Goal: Communication & Community: Answer question/provide support

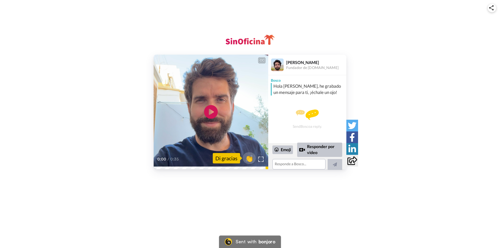
click at [214, 112] on icon at bounding box center [211, 112] width 14 height 14
click at [295, 164] on textarea at bounding box center [299, 164] width 53 height 10
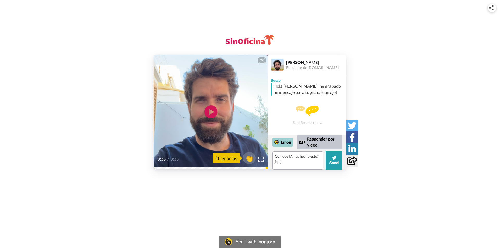
click at [282, 144] on div "Emoji" at bounding box center [283, 142] width 21 height 8
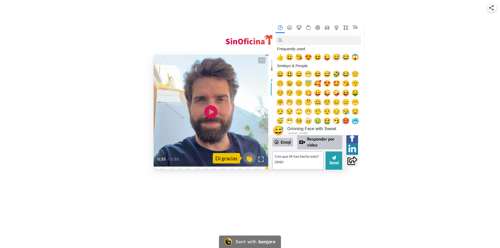
click at [336, 58] on span "😅" at bounding box center [337, 57] width 8 height 7
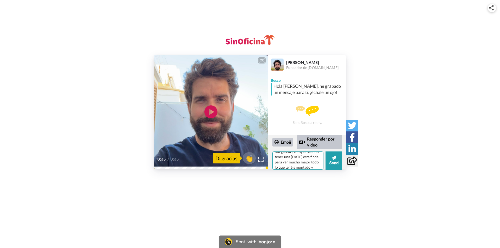
scroll to position [26, 0]
click at [282, 168] on textarea "Con que IA has hecho esto? jajaja 😅 Mil gracias, estoy deseando tener una [DATE…" at bounding box center [298, 161] width 51 height 18
click at [292, 162] on textarea "Con que IA has hecho esto? jajaja 😅 Mil gracias, estoy deseando tener una [DATE…" at bounding box center [298, 161] width 51 height 18
drag, startPoint x: 319, startPoint y: 156, endPoint x: 274, endPoint y: 156, distance: 44.8
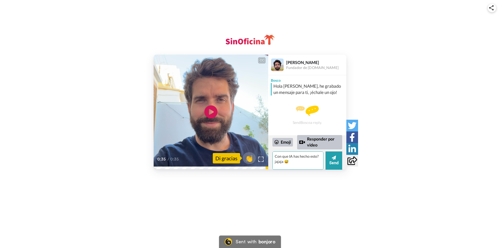
click at [274, 156] on textarea "Con que IA has hecho esto? jajaja 😅 Mil gracias, estoy deseando tener una [DATE…" at bounding box center [298, 161] width 51 height 18
click at [303, 162] on textarea "[DEMOGRAPHIC_DATA] me esperaba un vídeo pregrabado, pero con qué IA has hecho e…" at bounding box center [298, 161] width 51 height 18
click at [284, 140] on div "Emoji" at bounding box center [283, 142] width 21 height 8
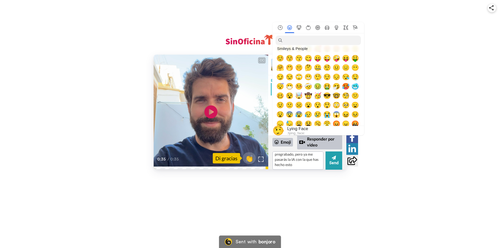
scroll to position [0, 0]
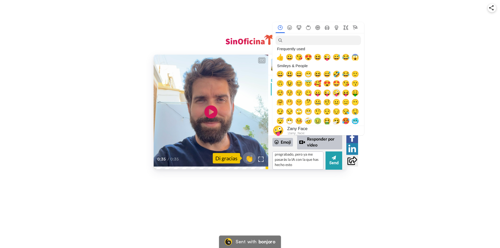
click at [336, 93] on span "🤪" at bounding box center [337, 92] width 8 height 7
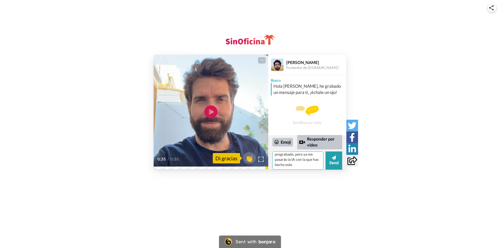
scroll to position [39, 0]
click at [318, 165] on textarea "[DEMOGRAPHIC_DATA] me esperaba un vídeo pregrabado, pero ya me pasarás la IA co…" at bounding box center [298, 161] width 51 height 18
type textarea "[DEMOGRAPHIC_DATA] me esperaba un vídeo pregrabado, pero ya me pasarás la IA co…"
click at [282, 144] on div "Emoji" at bounding box center [283, 142] width 21 height 8
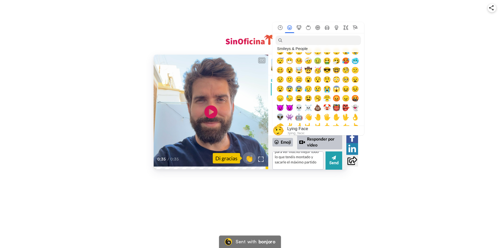
scroll to position [35, 0]
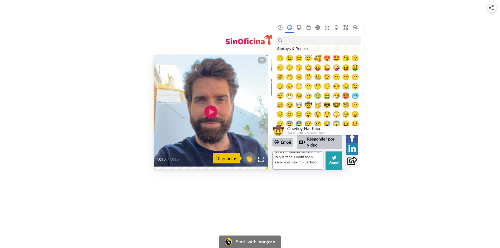
click at [308, 105] on span "🤠" at bounding box center [309, 105] width 8 height 7
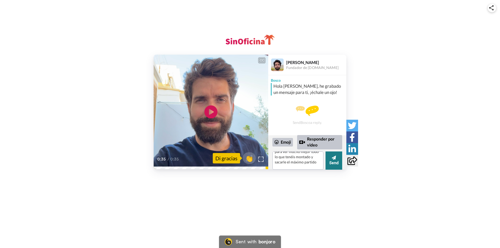
click at [335, 161] on button "Send" at bounding box center [334, 161] width 17 height 18
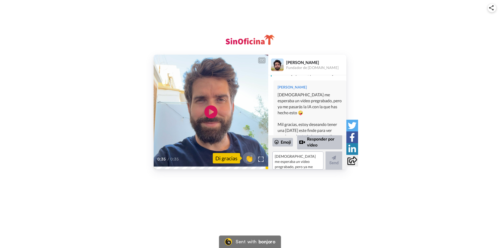
scroll to position [0, 0]
